Goal: Navigation & Orientation: Find specific page/section

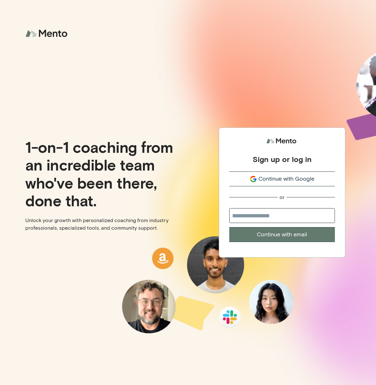
click at [258, 176] on div "Continue with Google" at bounding box center [282, 179] width 106 height 9
